Goal: Use online tool/utility: Utilize a website feature to perform a specific function

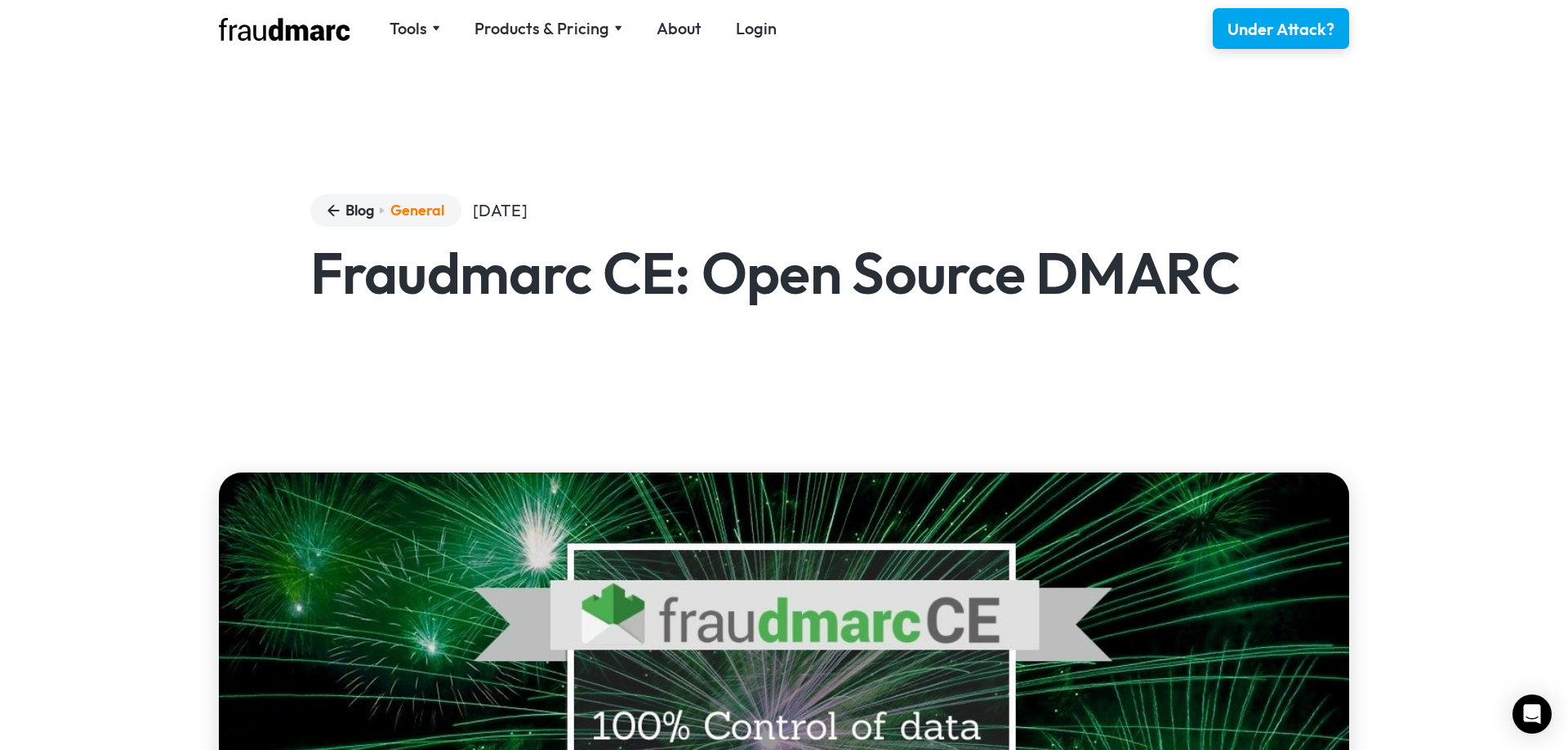
click at [573, 41] on div "Tools SPF Record Check Inspect any domain's SPF record and learn how to fix it …" at bounding box center [506, 28] width 575 height 24
click at [575, 29] on div "Products & Pricing" at bounding box center [542, 28] width 134 height 23
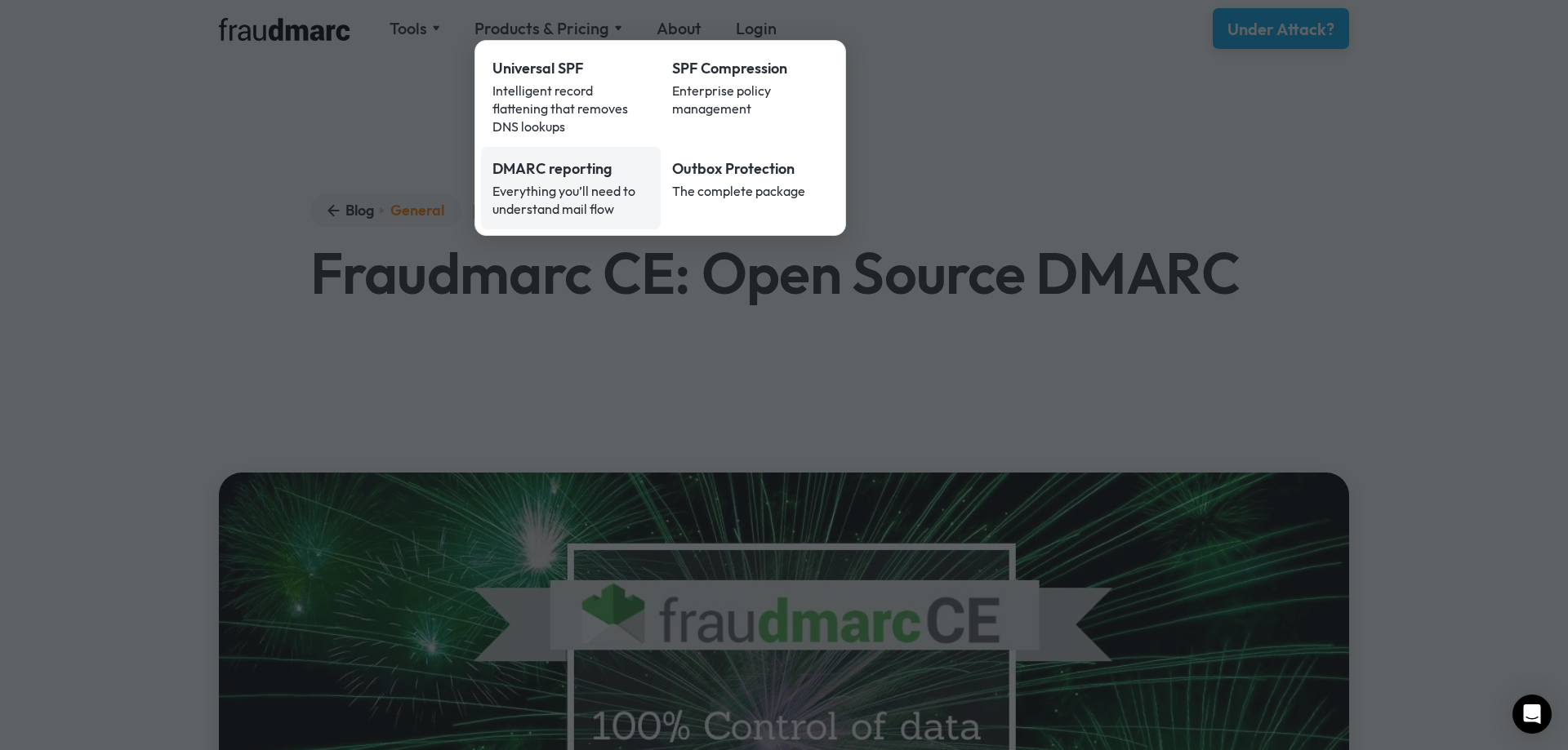
click at [624, 186] on div "Everything you’ll need to understand mail flow" at bounding box center [571, 200] width 157 height 36
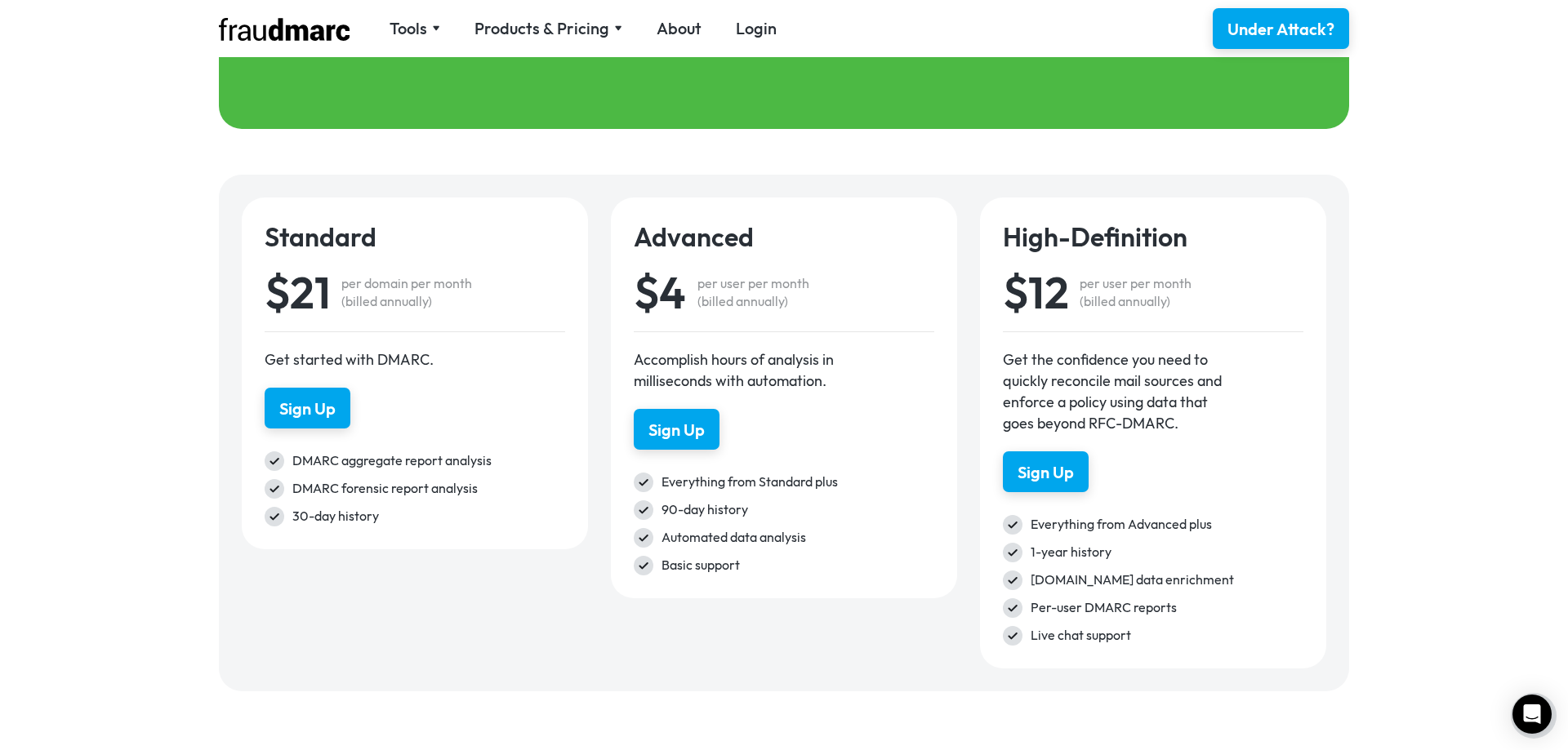
scroll to position [2326, 0]
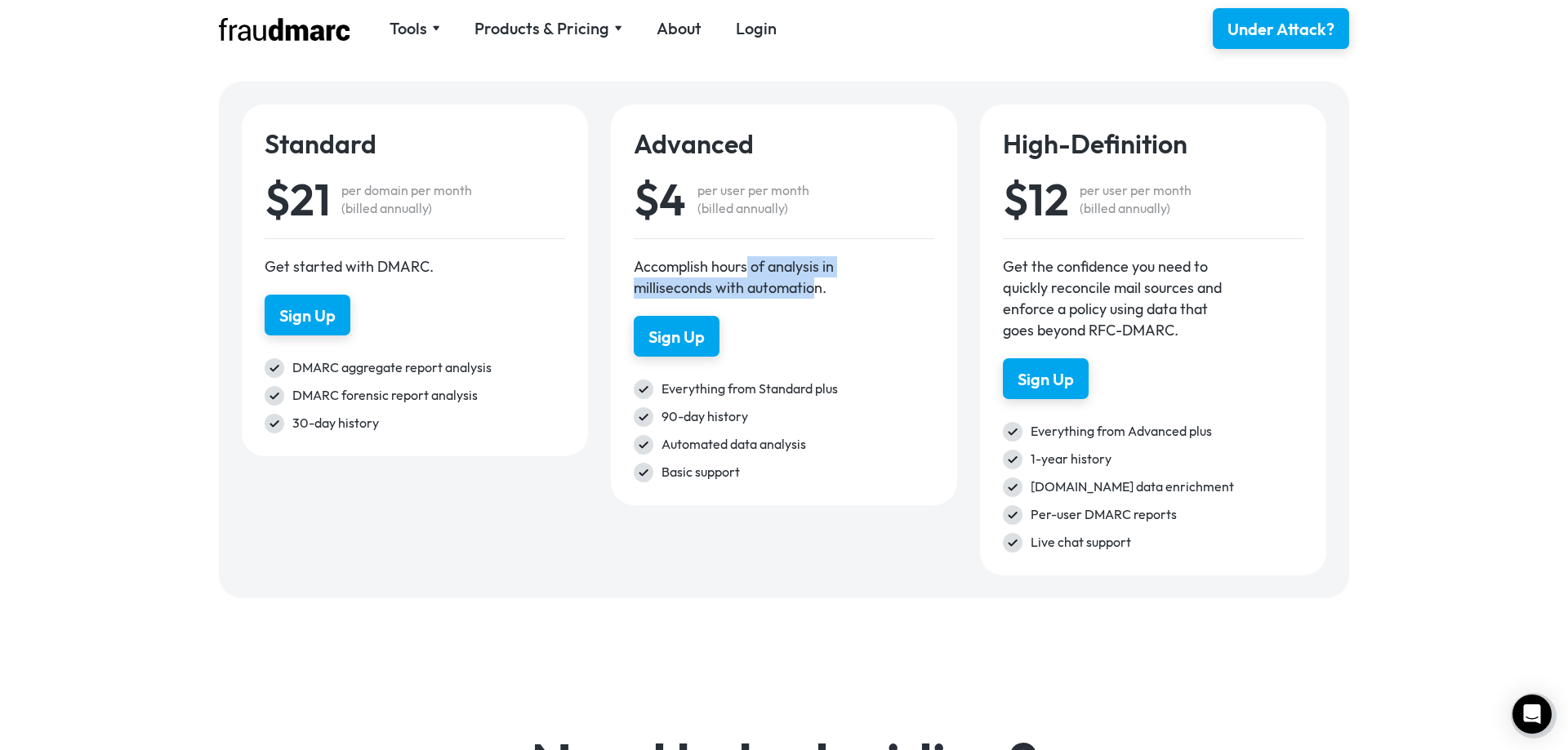
drag, startPoint x: 748, startPoint y: 263, endPoint x: 821, endPoint y: 298, distance: 81.0
click at [817, 296] on div "Accomplish hours of analysis in milliseconds with automation." at bounding box center [744, 277] width 220 height 43
click at [821, 298] on div "Accomplish hours of analysis in milliseconds with automation." at bounding box center [744, 277] width 220 height 43
drag, startPoint x: 355, startPoint y: 183, endPoint x: 434, endPoint y: 212, distance: 84.2
click at [429, 208] on div "per domain per month (billed annually)" at bounding box center [407, 199] width 131 height 36
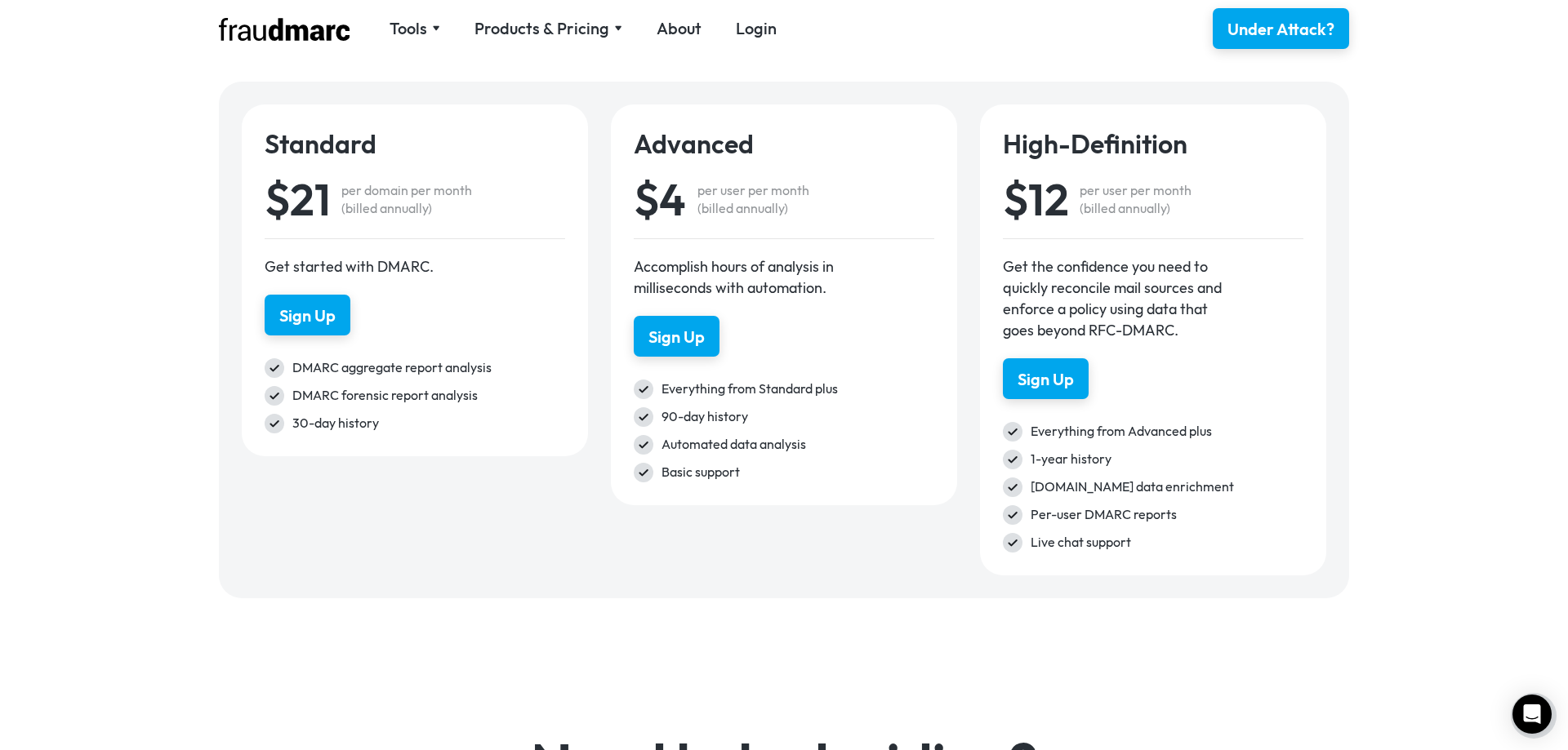
click at [439, 215] on div "per domain per month (billed annually)" at bounding box center [407, 199] width 131 height 36
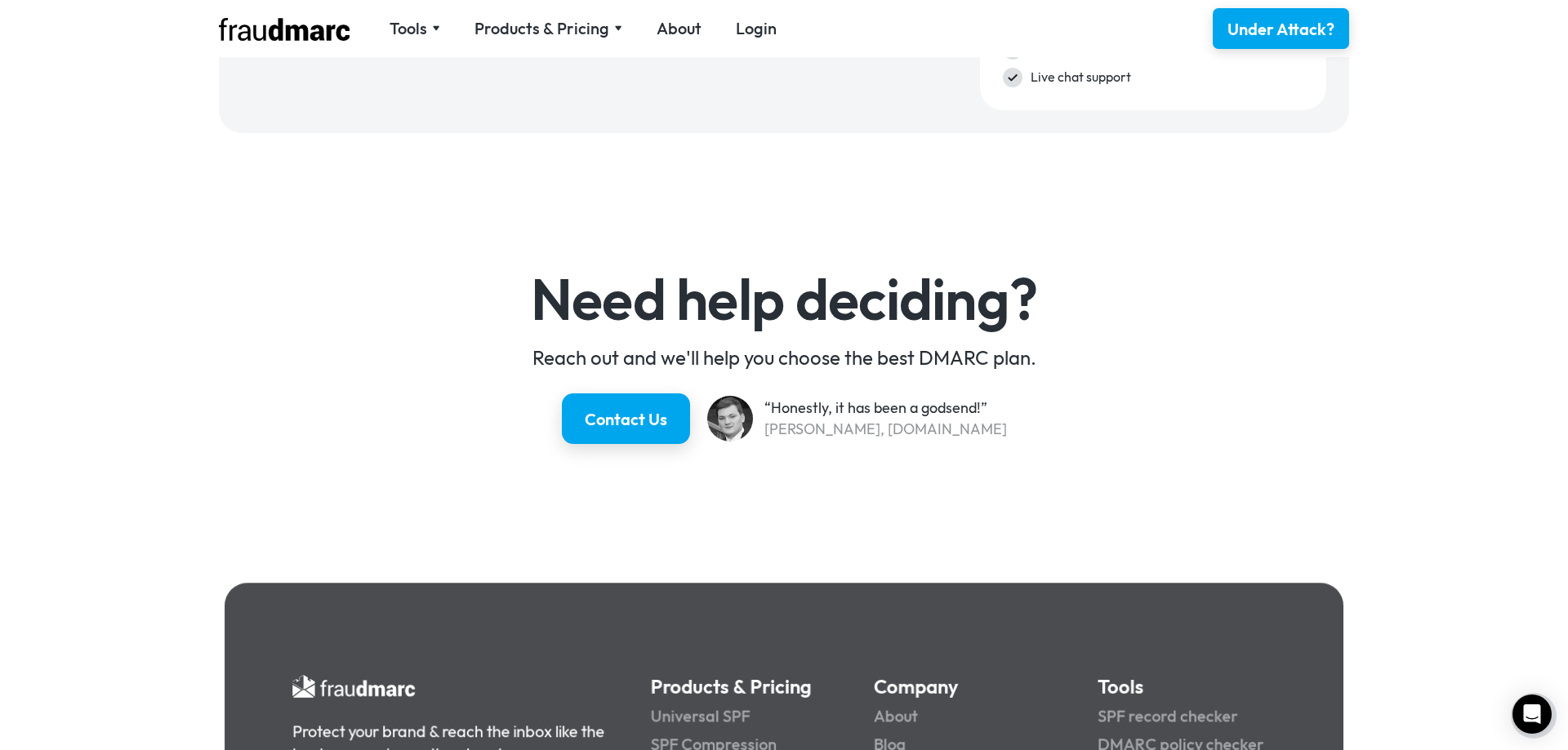
scroll to position [3041, 0]
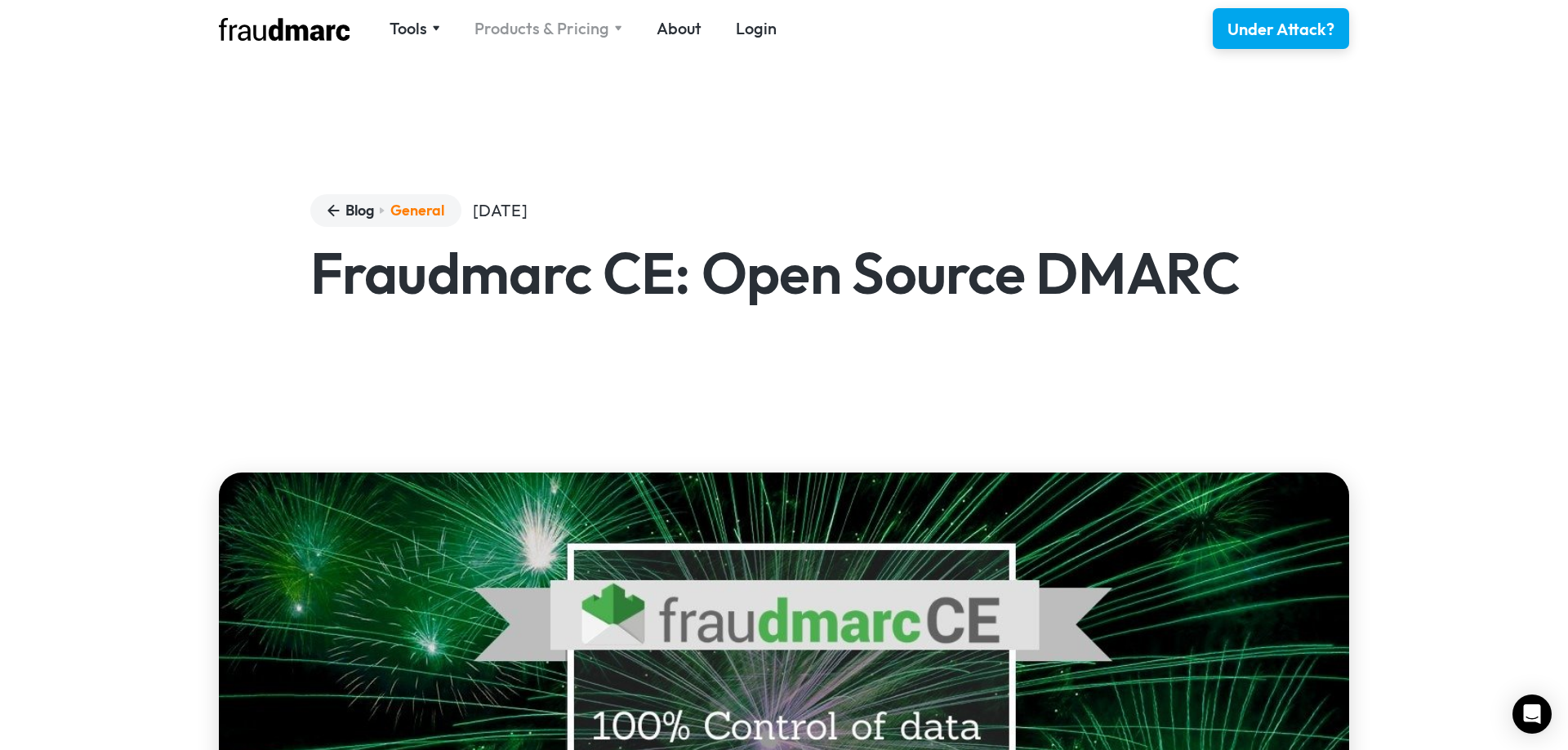
click at [574, 39] on div "Products & Pricing" at bounding box center [542, 28] width 134 height 23
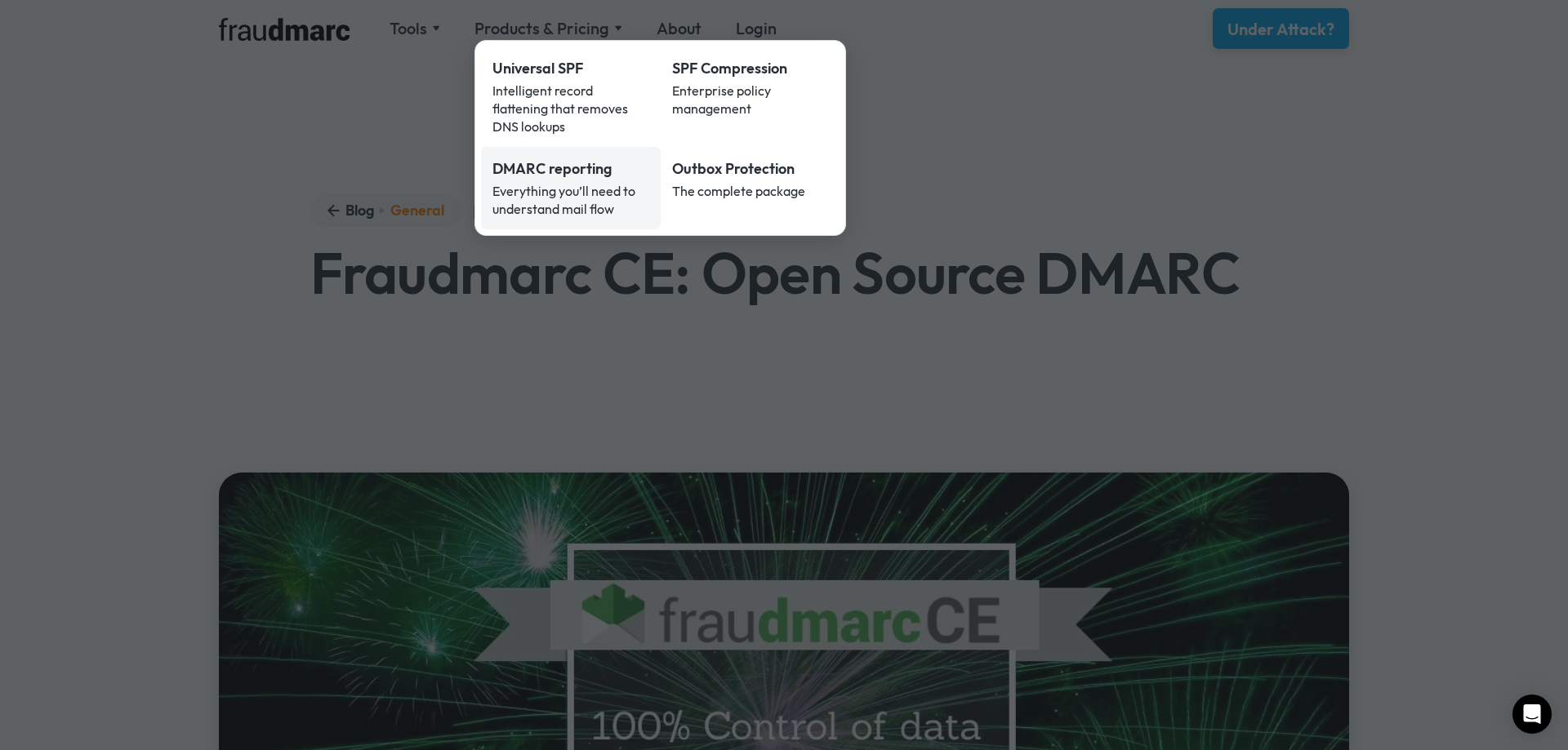
click at [622, 182] on div "Everything you’ll need to understand mail flow" at bounding box center [571, 200] width 157 height 36
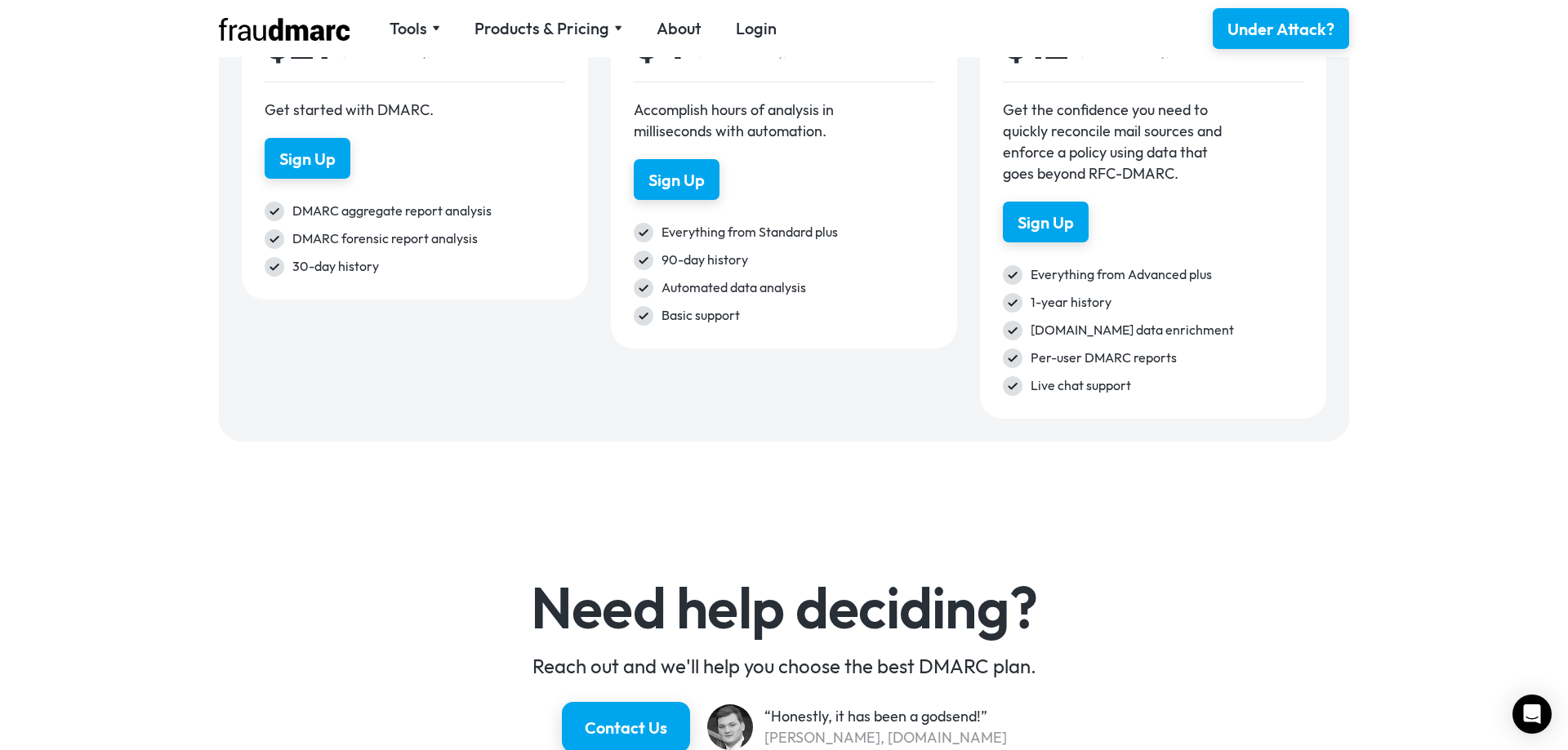
scroll to position [2297, 0]
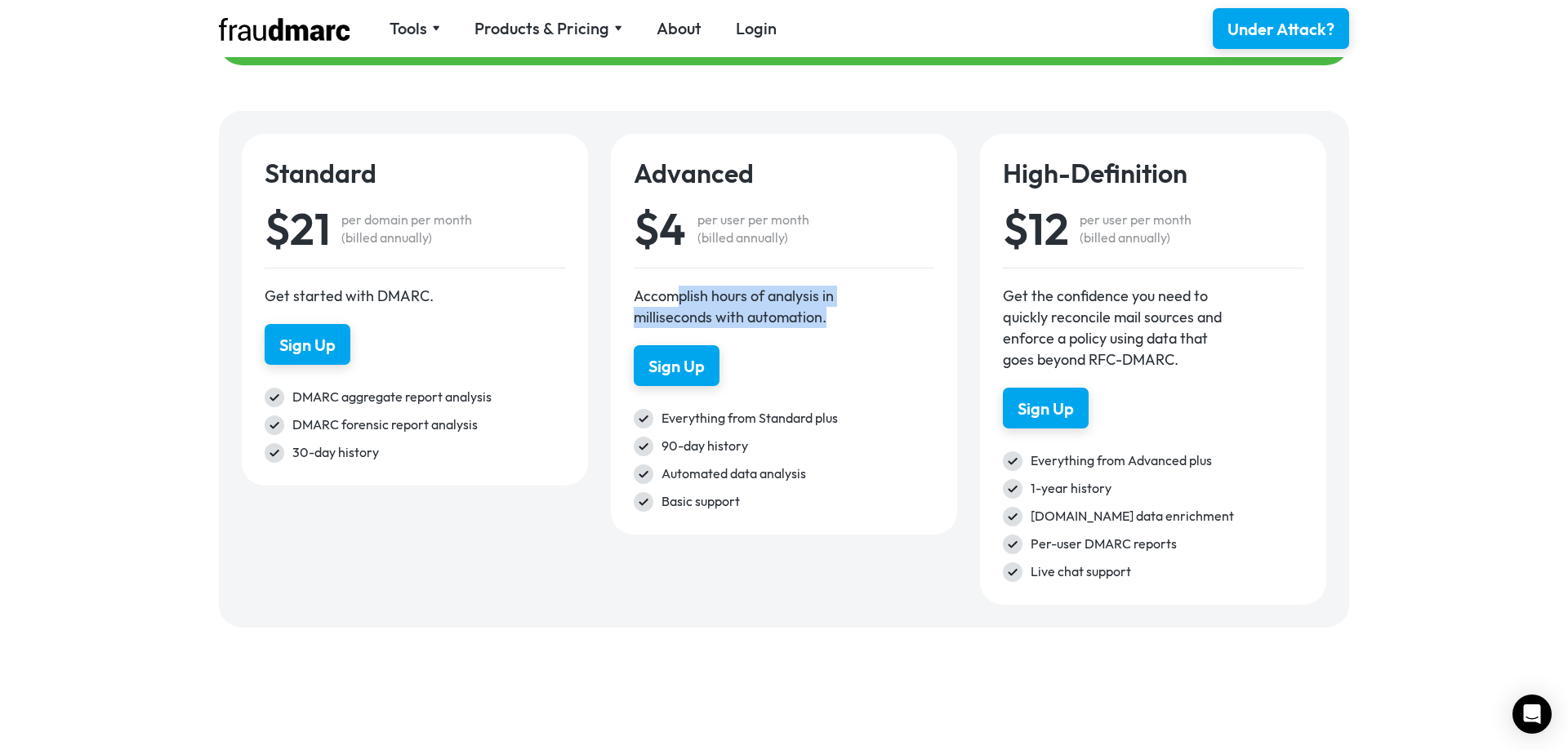
drag, startPoint x: 679, startPoint y: 295, endPoint x: 838, endPoint y: 320, distance: 161.0
click at [835, 319] on div "Accomplish hours of analysis in milliseconds with automation." at bounding box center [744, 307] width 220 height 43
click at [838, 320] on div "Accomplish hours of analysis in milliseconds with automation." at bounding box center [744, 307] width 220 height 43
click at [688, 370] on div "Sign Up" at bounding box center [676, 367] width 59 height 24
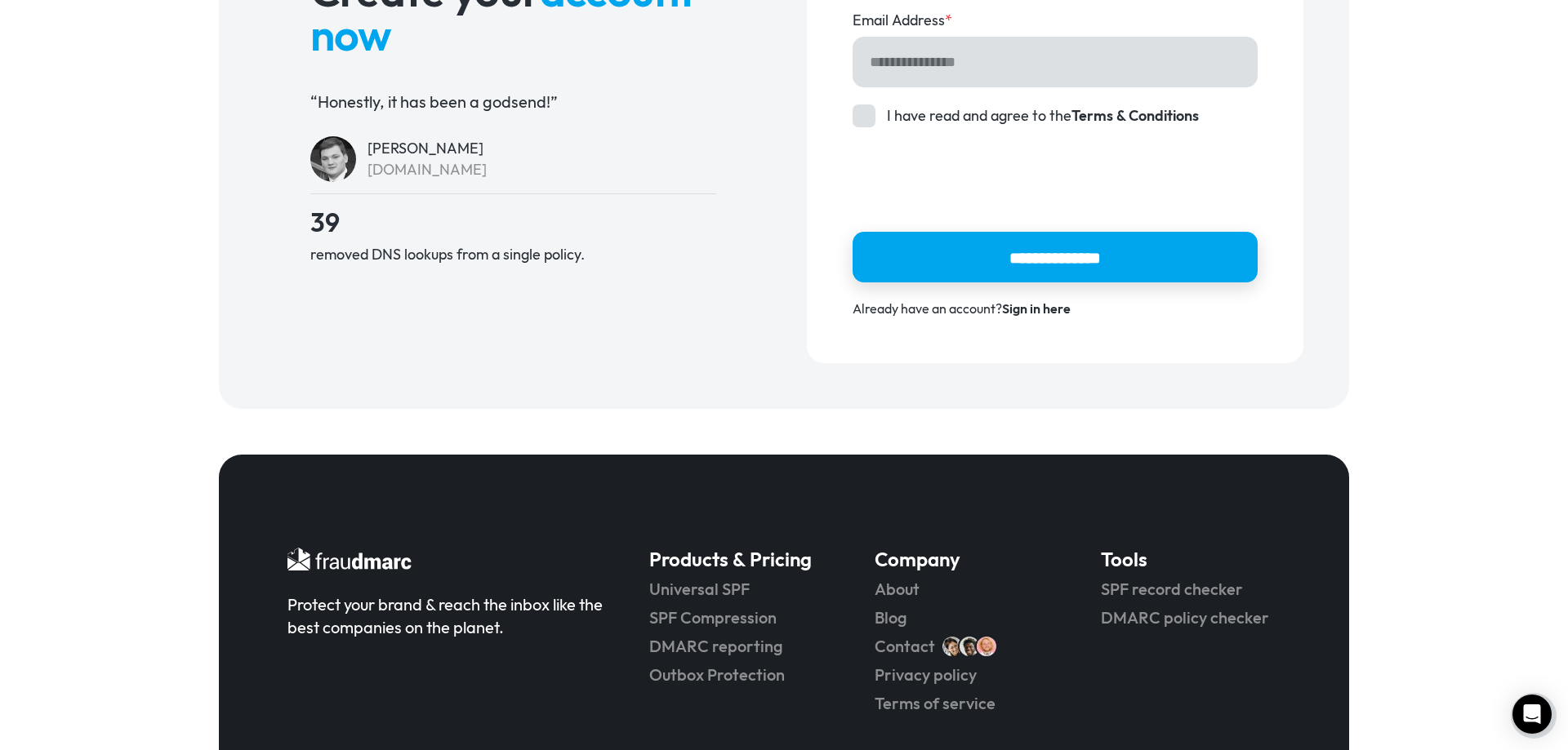
scroll to position [372, 0]
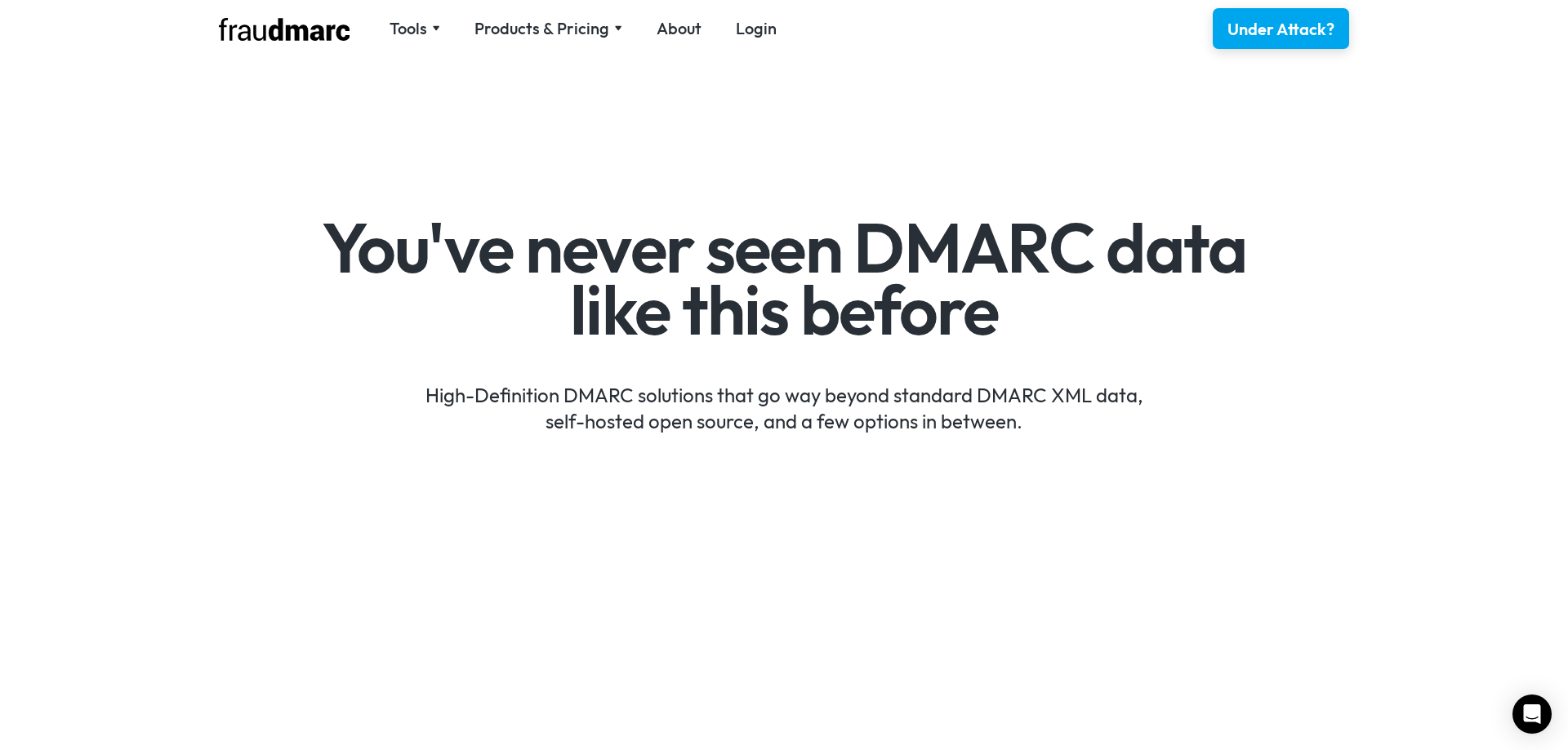
scroll to position [2297, 0]
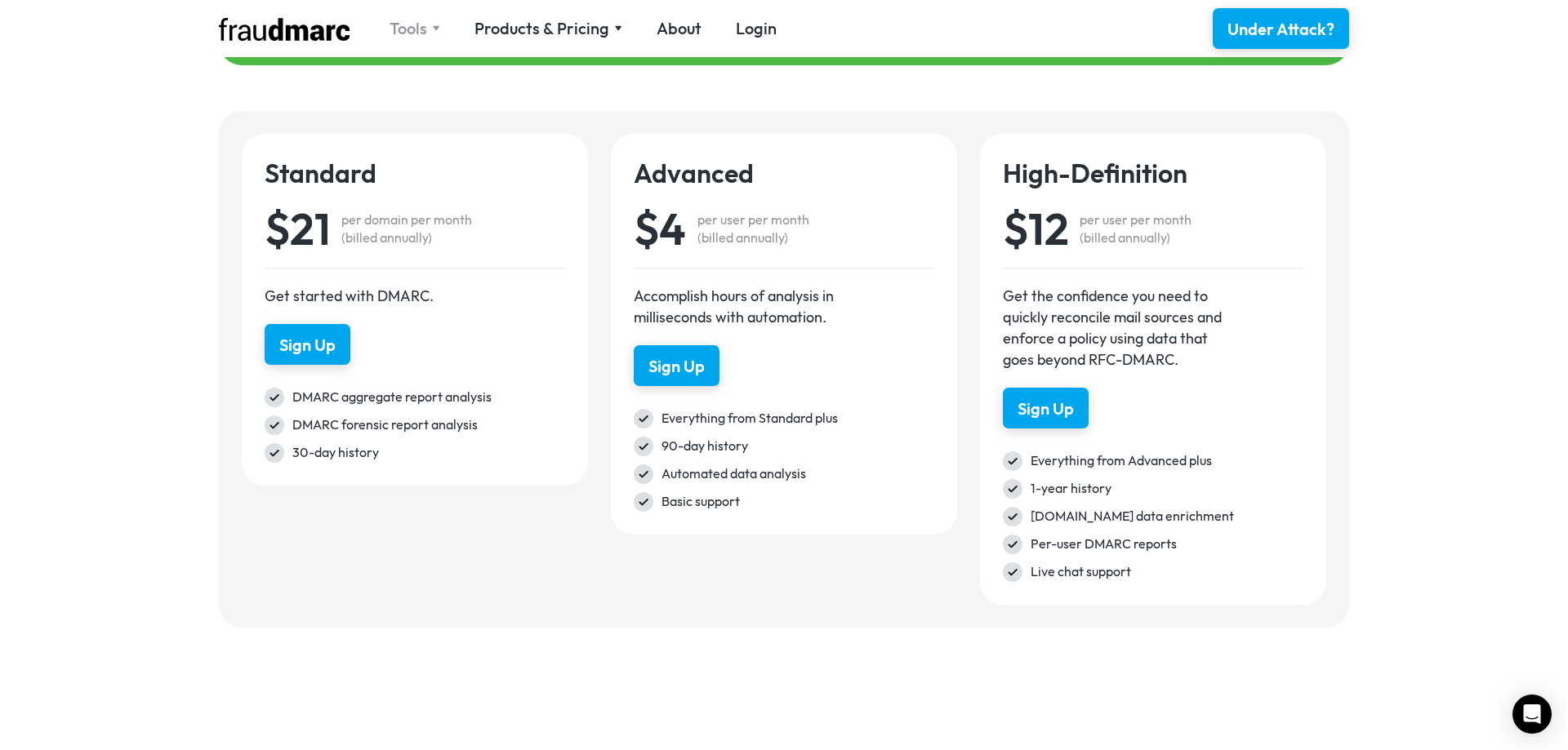
click at [410, 36] on div "Tools" at bounding box center [408, 28] width 38 height 23
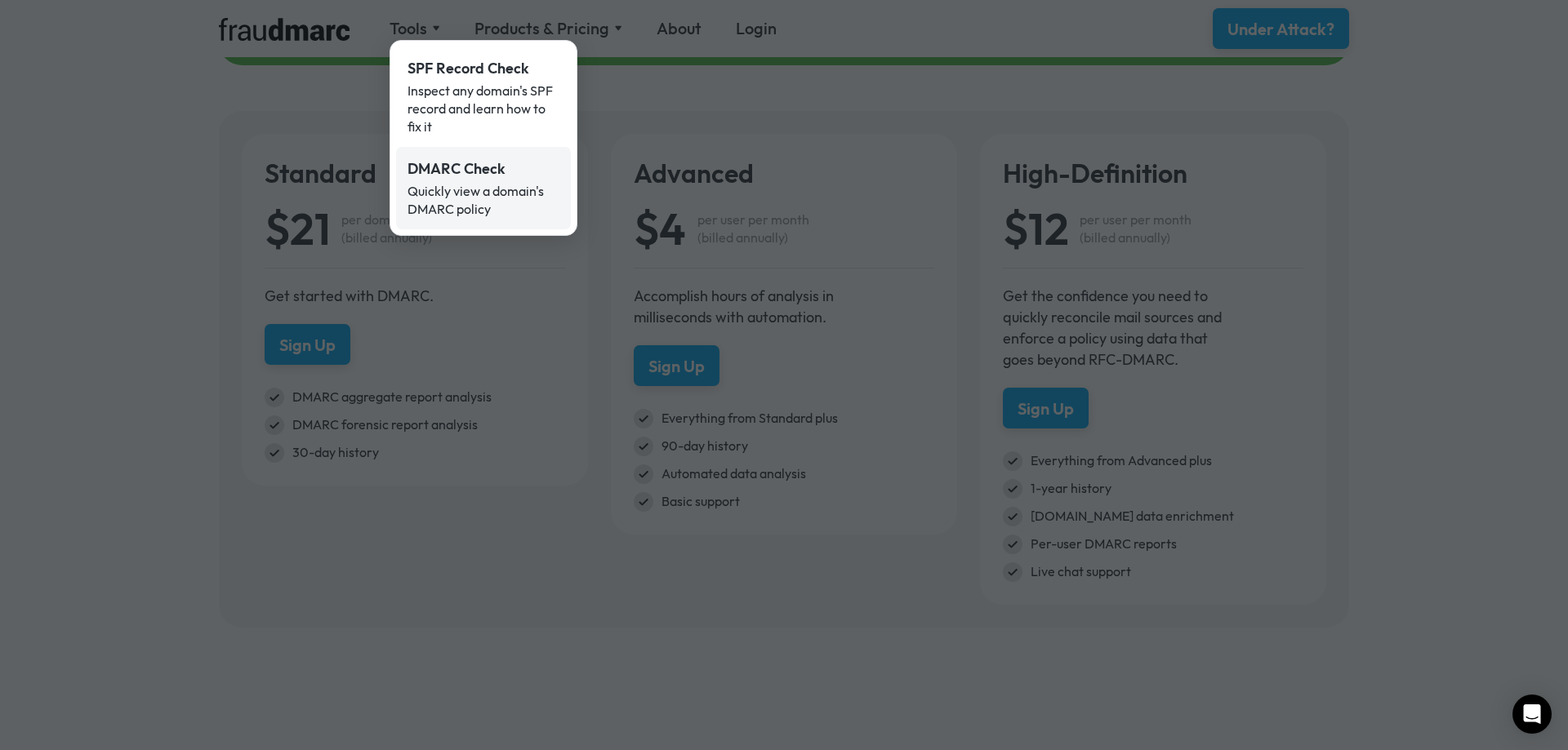
click at [480, 179] on div "DMARC Check" at bounding box center [483, 169] width 152 height 21
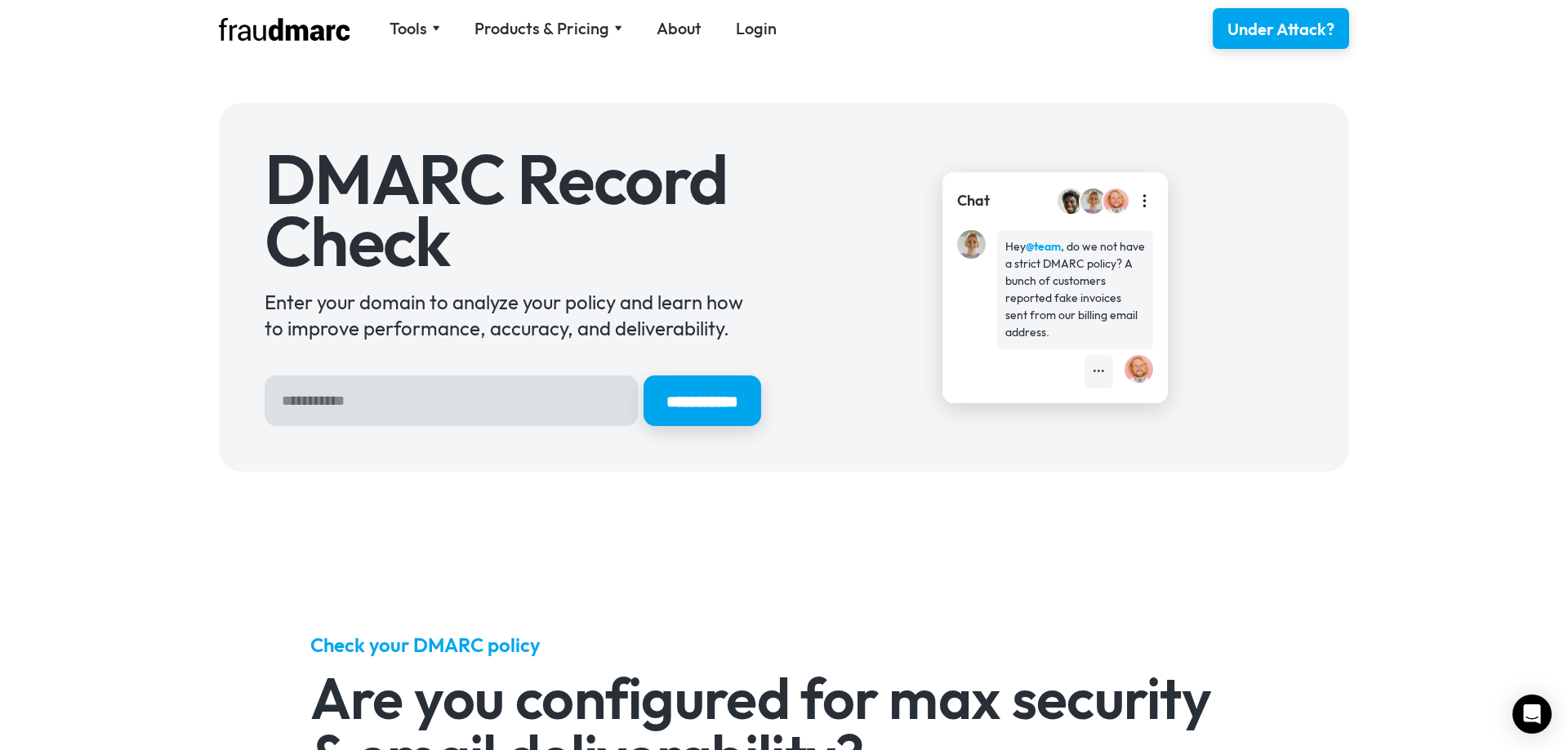
click at [403, 393] on input "Hero Sign Up Form" at bounding box center [451, 401] width 373 height 50
type input "**********"
click at [644, 375] on input "**********" at bounding box center [702, 401] width 118 height 50
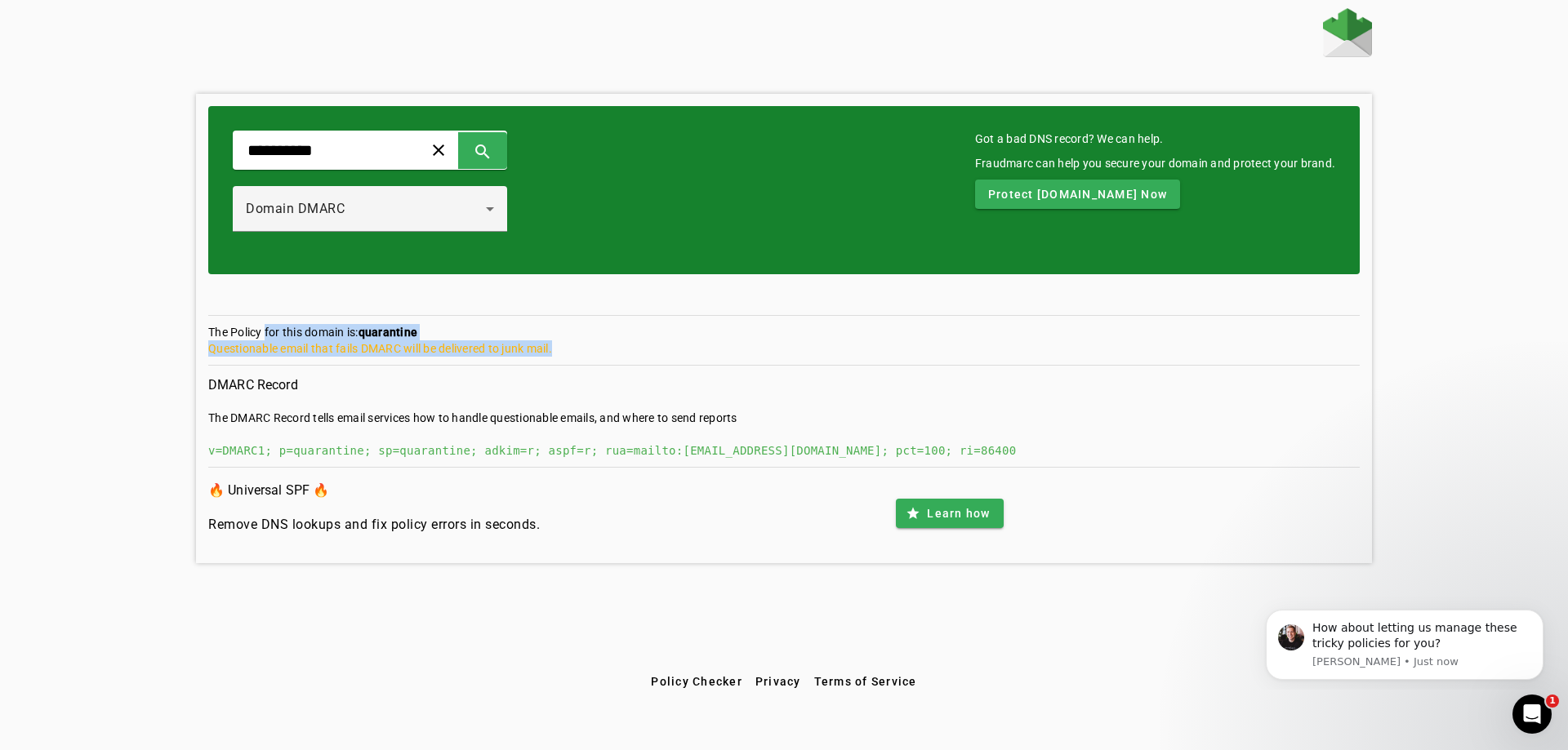
drag, startPoint x: 303, startPoint y: 318, endPoint x: 600, endPoint y: 339, distance: 297.7
click at [600, 339] on section "The Policy for this domain is: quarantine Questionable email that fails DMARC w…" at bounding box center [784, 345] width 1151 height 42
click at [600, 340] on div "Questionable email that fails DMARC will be delivered to junk mail." at bounding box center [784, 348] width 1151 height 16
click at [1542, 615] on icon "Dismiss notification" at bounding box center [1539, 614] width 9 height 9
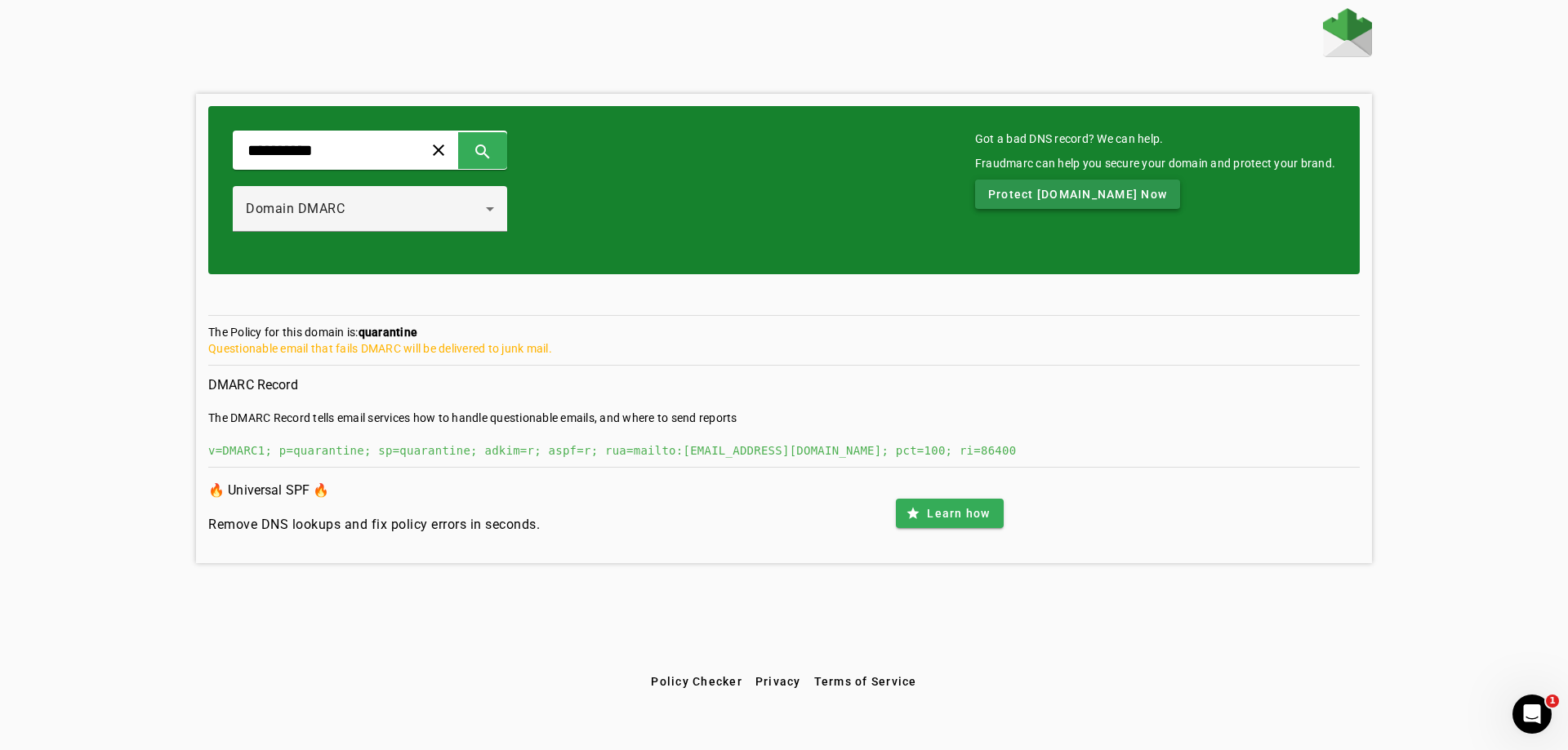
click at [1113, 191] on span "Protect [DOMAIN_NAME] Now" at bounding box center [1077, 194] width 179 height 16
